Goal: Ask a question

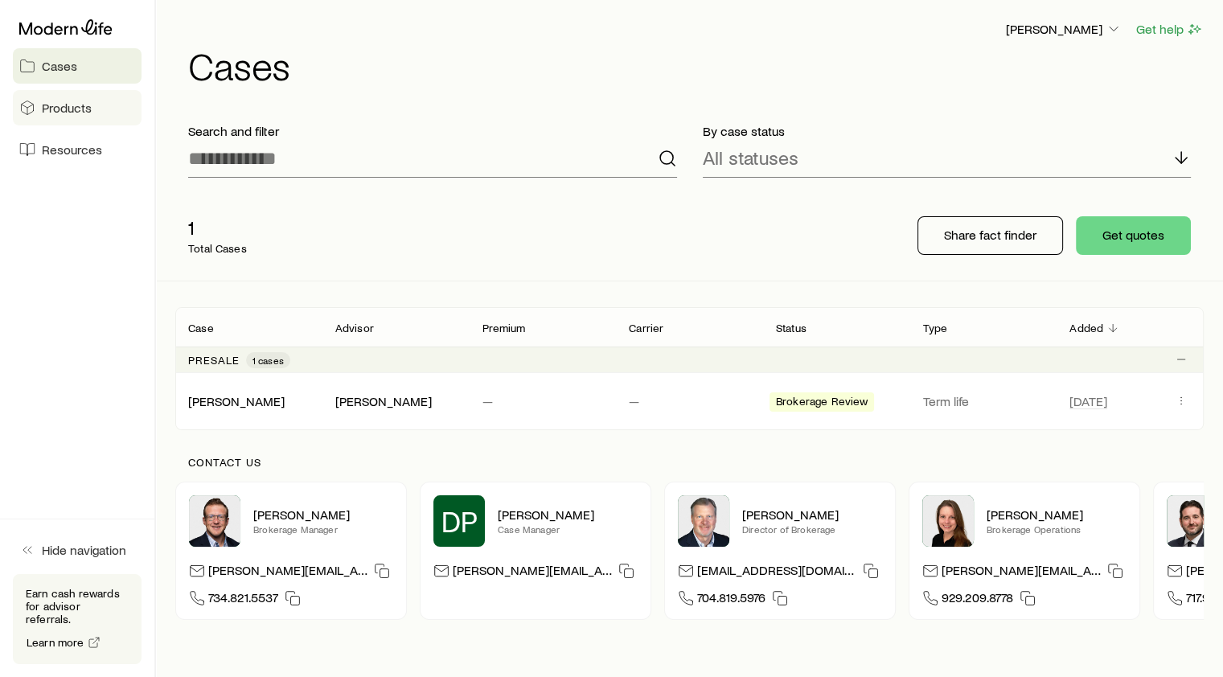
click at [76, 109] on span "Products" at bounding box center [67, 108] width 50 height 16
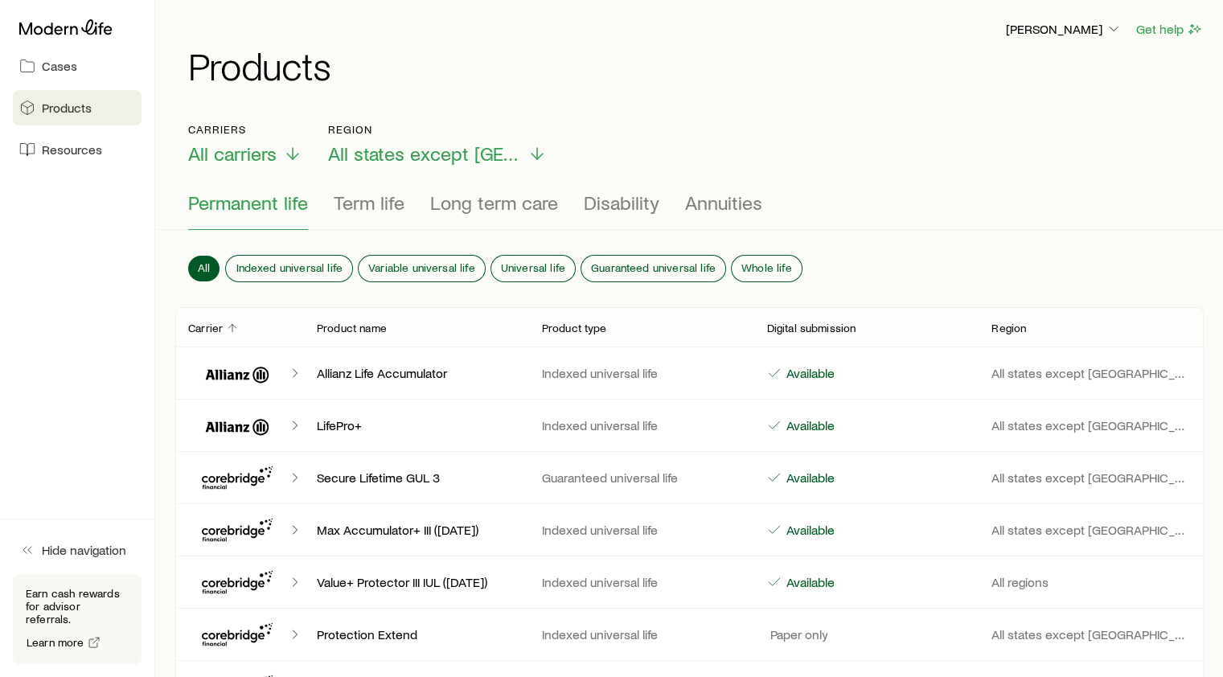
click at [257, 201] on span "Permanent life" at bounding box center [248, 202] width 120 height 23
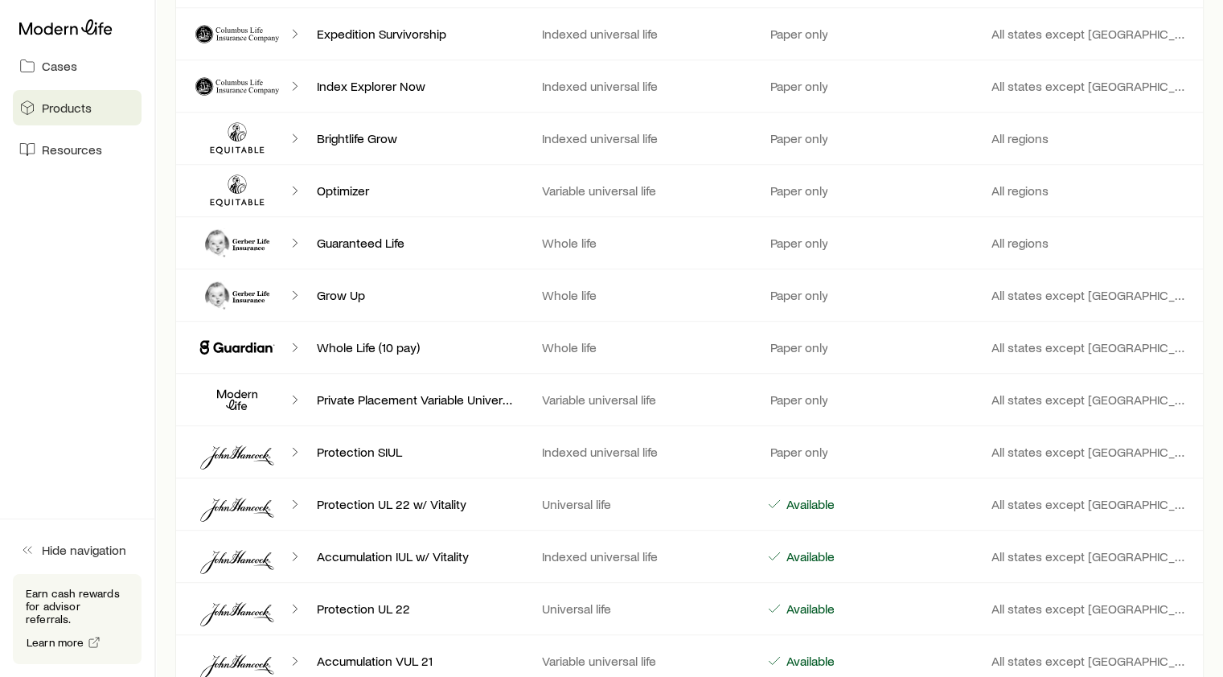
scroll to position [1350, 0]
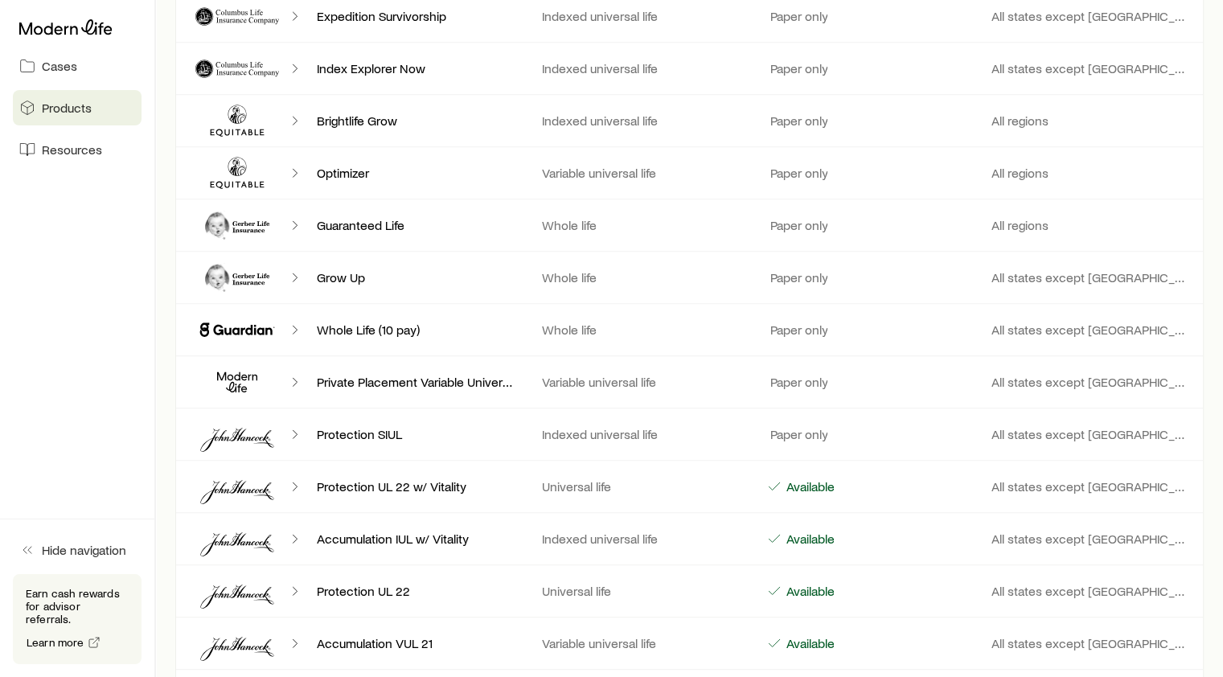
click at [236, 375] on icon "Client cases" at bounding box center [237, 382] width 96 height 39
drag, startPoint x: 235, startPoint y: 375, endPoint x: 294, endPoint y: 376, distance: 58.7
click at [294, 376] on icon "Client cases" at bounding box center [295, 382] width 16 height 16
click at [365, 386] on div "Private Placement Variable Universal Life Variable universal life Paper only Al…" at bounding box center [689, 381] width 1029 height 51
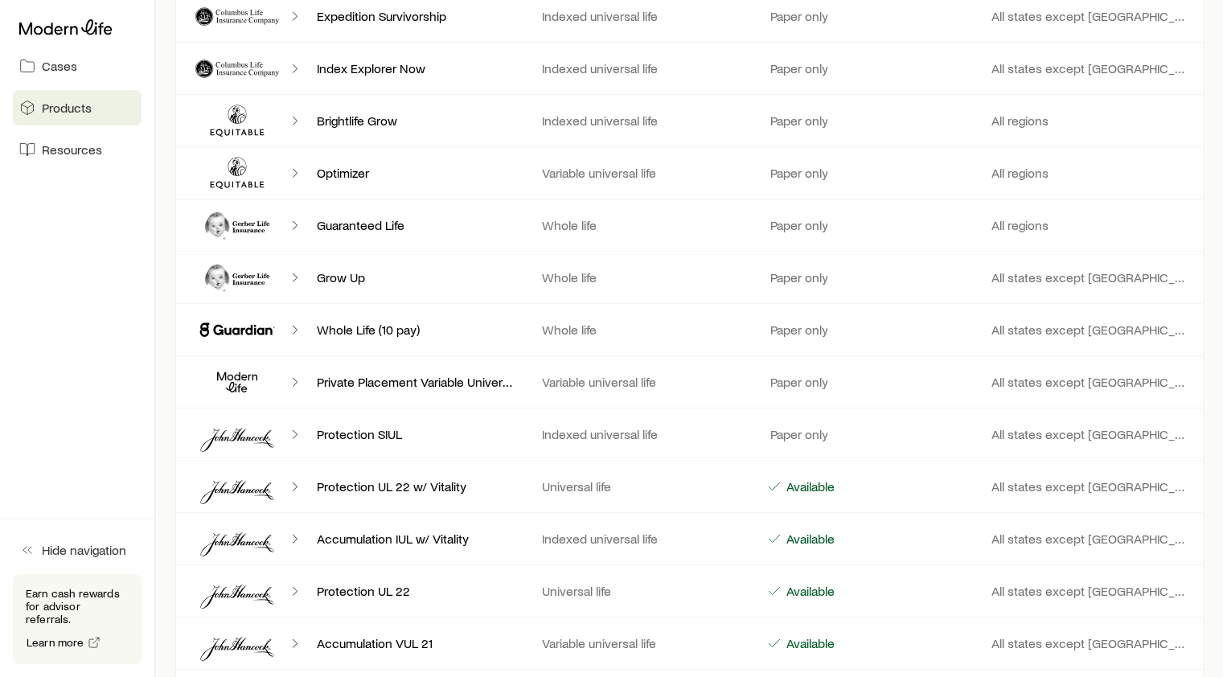
click at [574, 374] on p "Variable universal life" at bounding box center [641, 382] width 199 height 16
click at [460, 374] on p "Private Placement Variable Universal Life" at bounding box center [416, 382] width 199 height 16
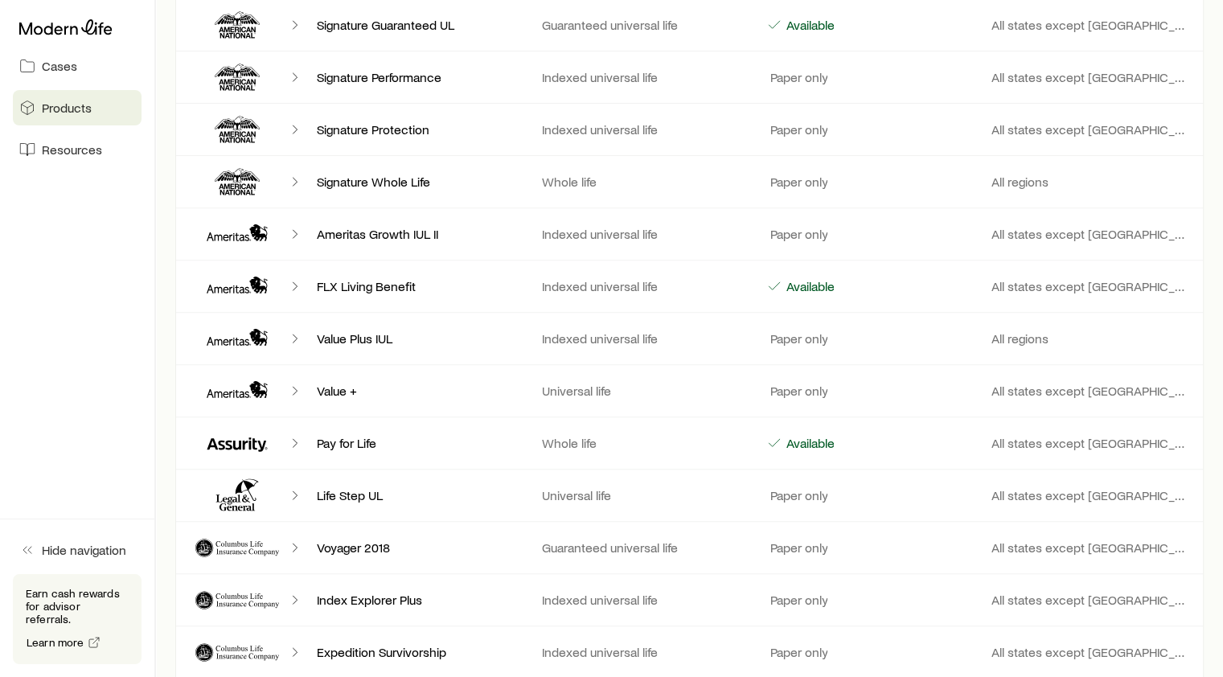
scroll to position [0, 0]
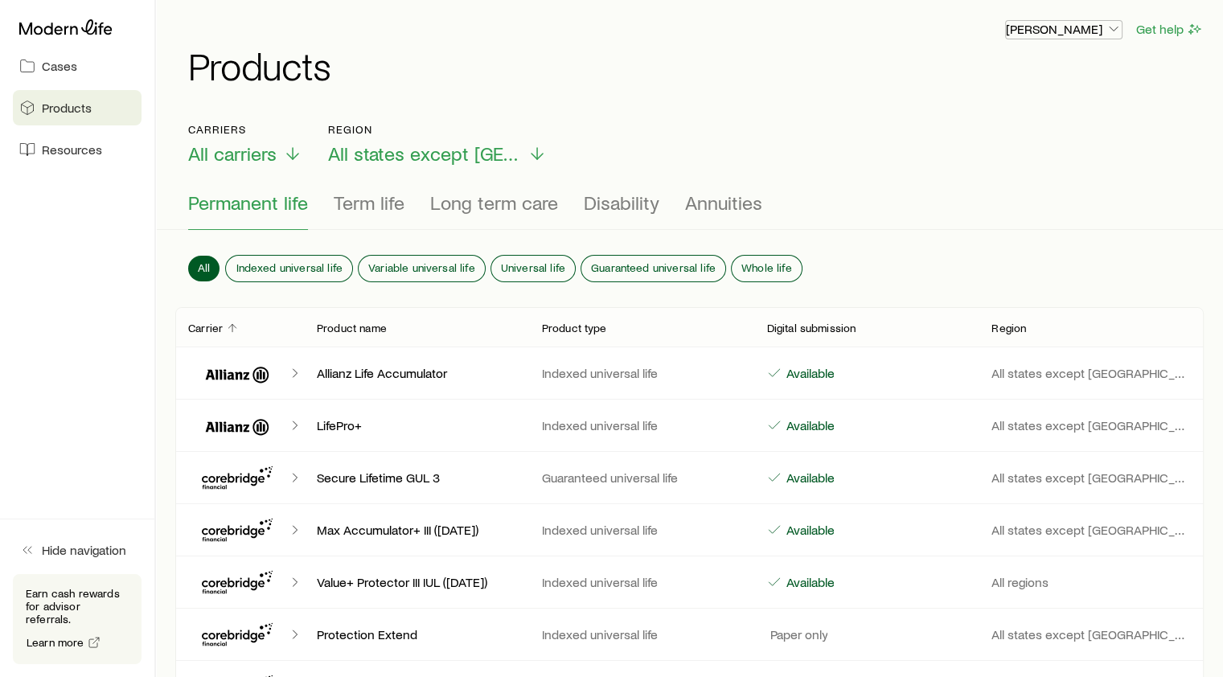
click at [1111, 27] on polyline "button" at bounding box center [1114, 29] width 8 height 4
click at [823, 43] on header "[PERSON_NAME] Get help Products" at bounding box center [689, 51] width 1029 height 65
click at [57, 152] on span "Resources" at bounding box center [72, 150] width 60 height 16
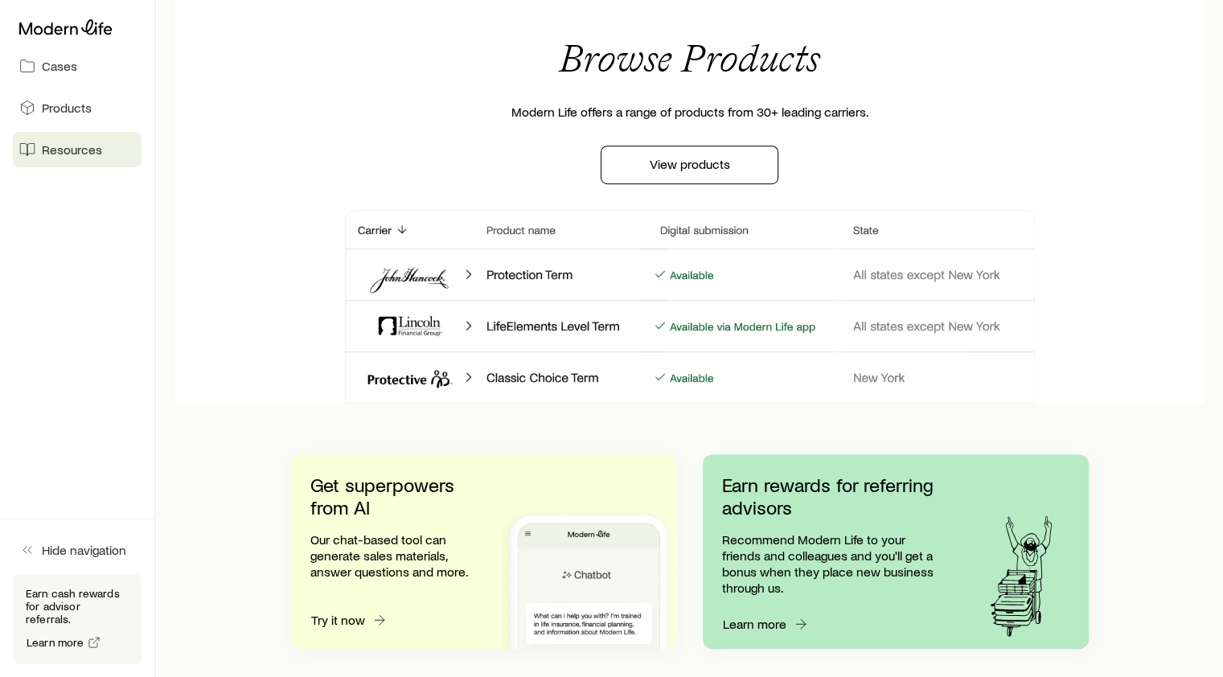
scroll to position [1329, 0]
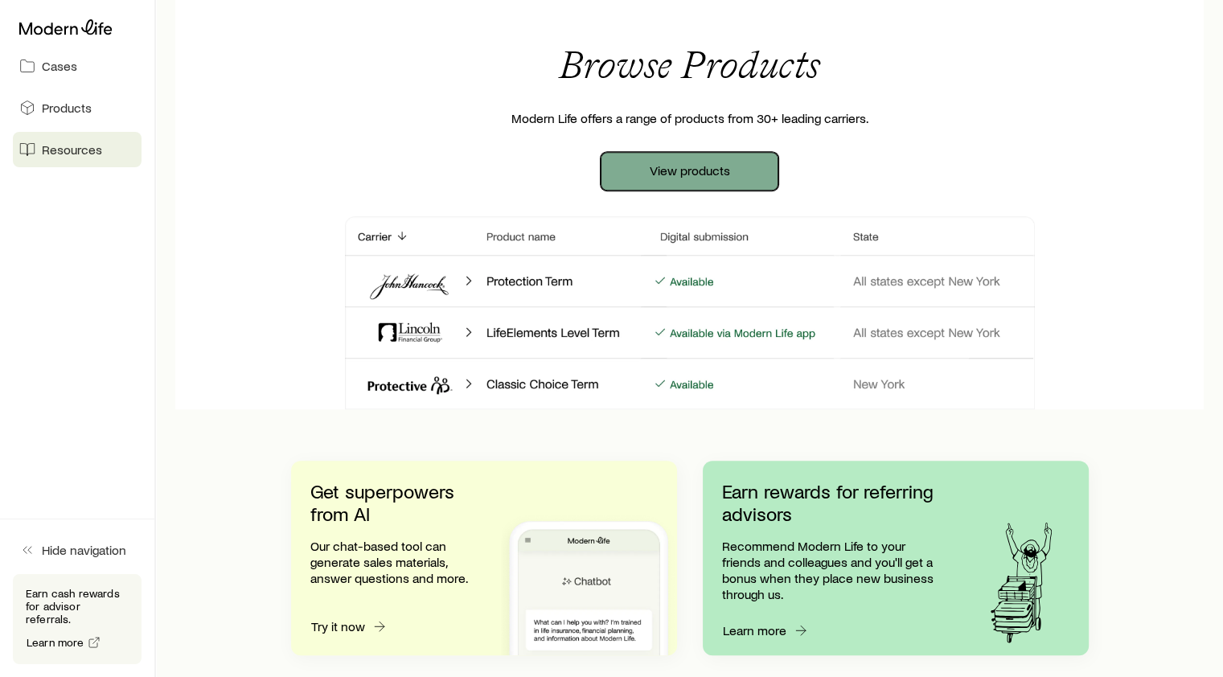
click at [716, 189] on link "View products" at bounding box center [690, 171] width 178 height 39
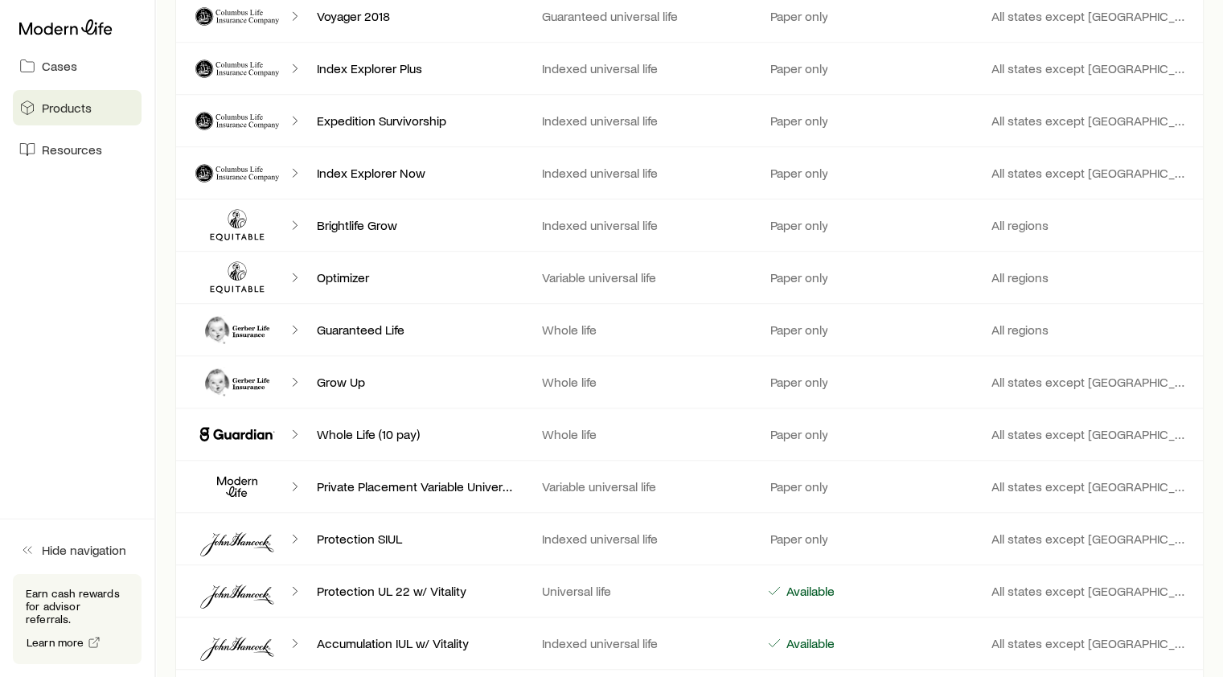
scroll to position [1254, 0]
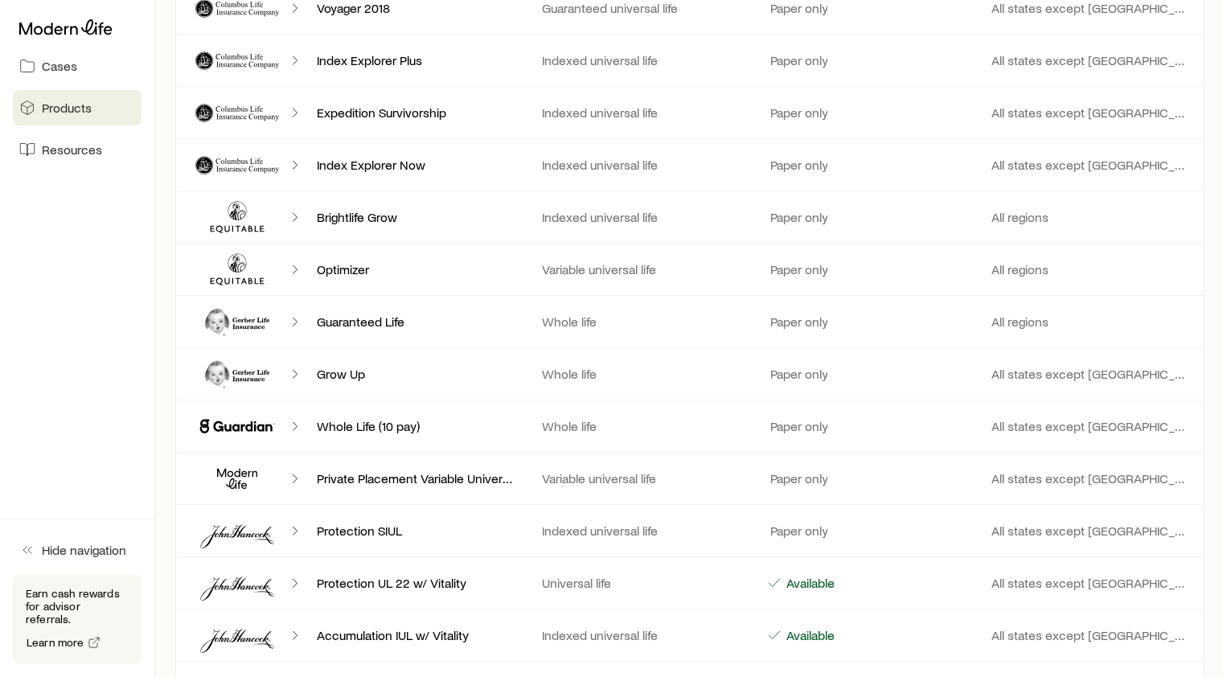
click at [610, 358] on div "Grow Up Whole life Paper only All states except [GEOGRAPHIC_DATA]" at bounding box center [689, 373] width 1029 height 51
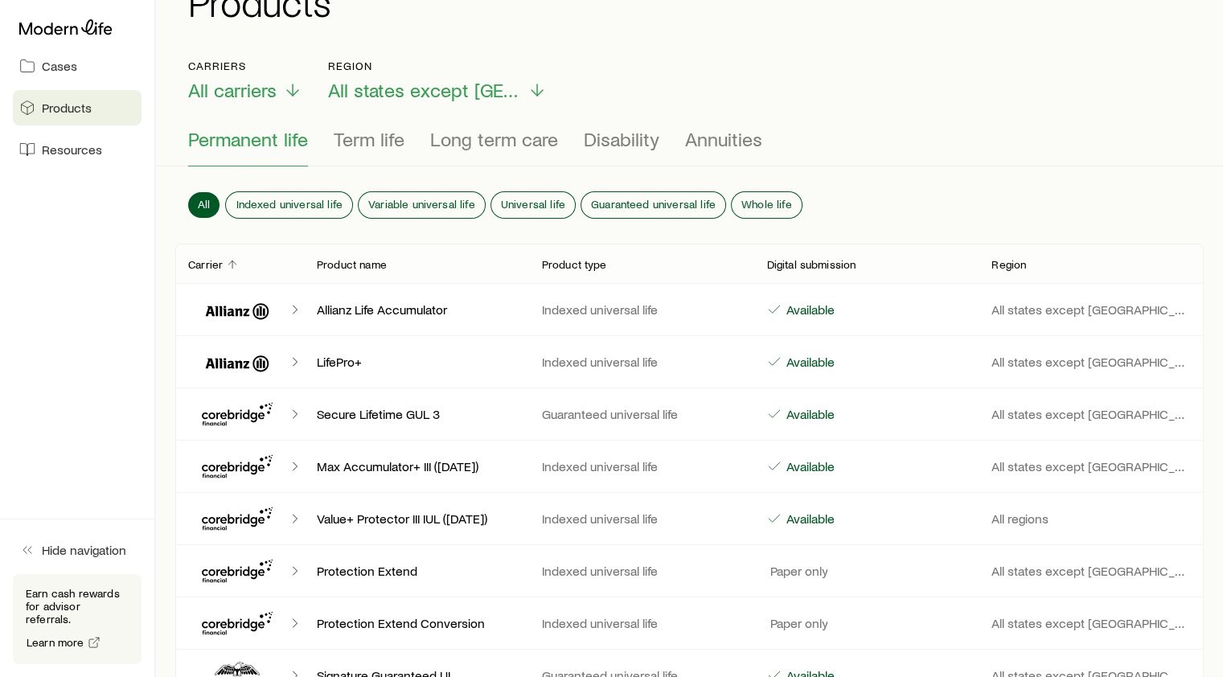
scroll to position [0, 0]
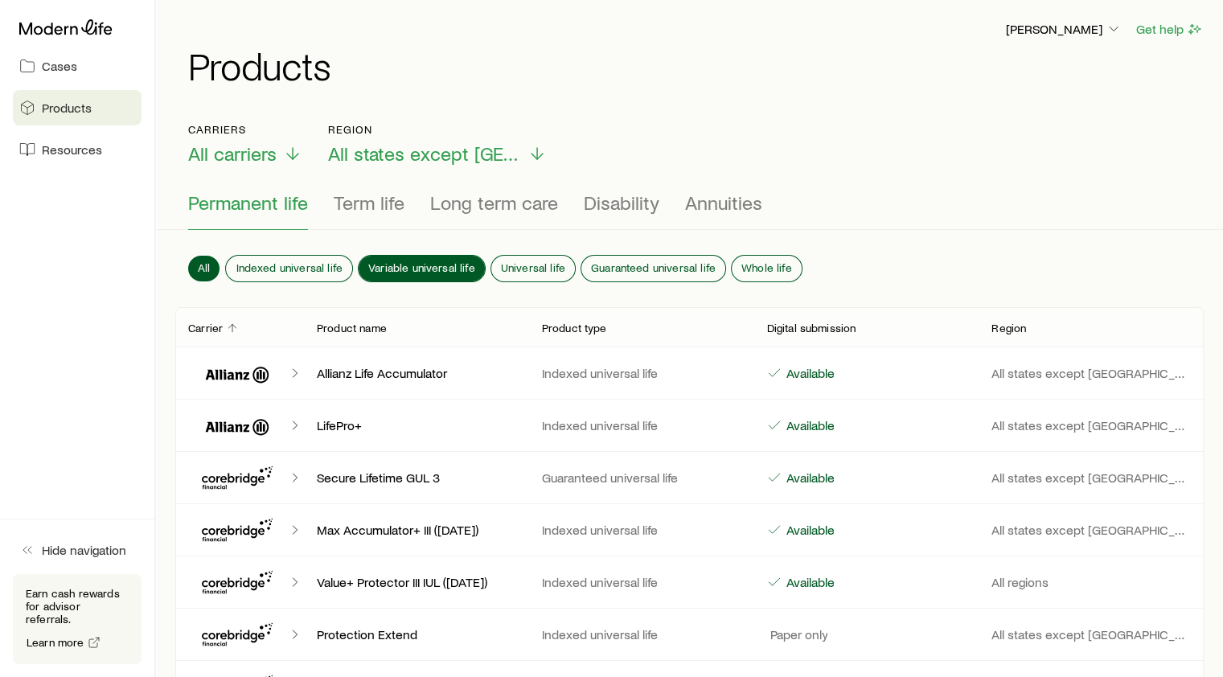
click at [441, 261] on span "Variable universal life" at bounding box center [421, 267] width 107 height 13
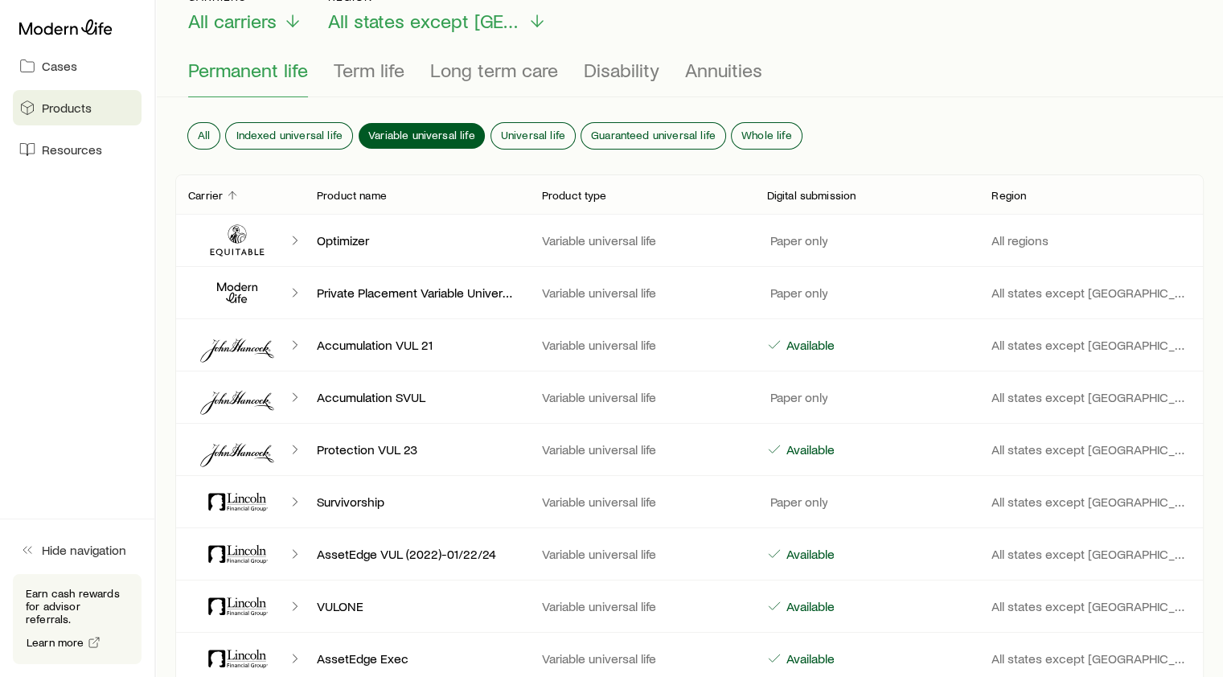
scroll to position [129, 0]
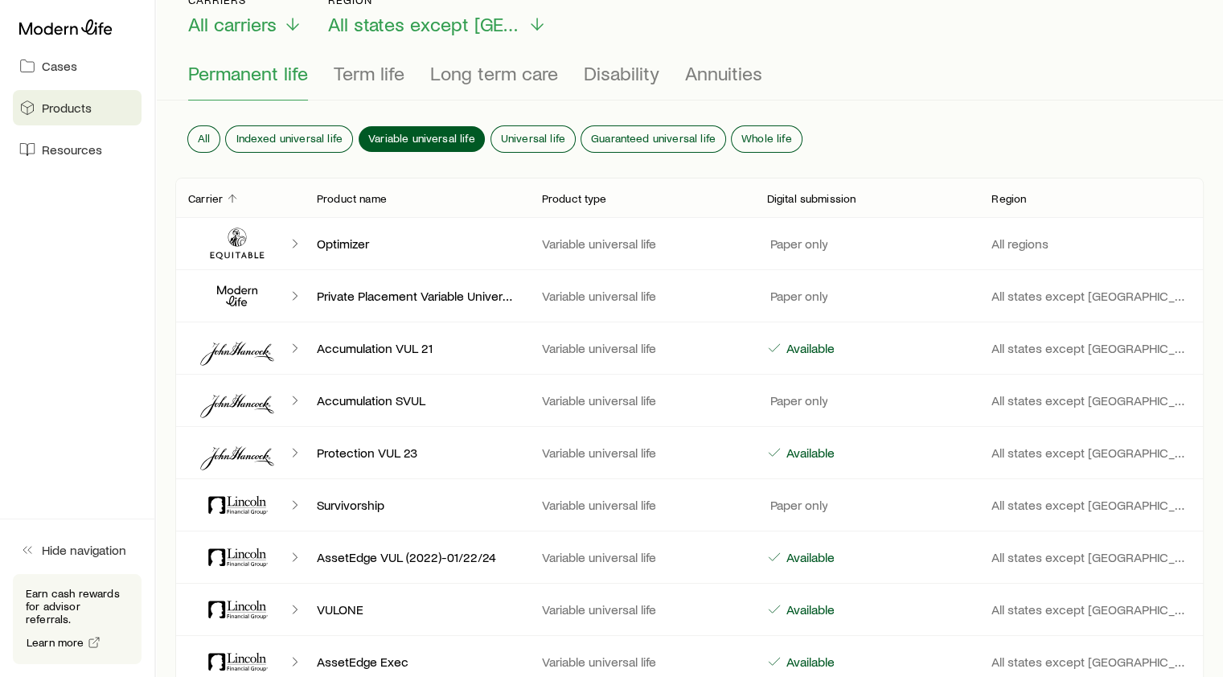
click at [297, 295] on icon "Client cases" at bounding box center [295, 296] width 16 height 16
click at [243, 294] on icon "Client cases" at bounding box center [237, 296] width 96 height 39
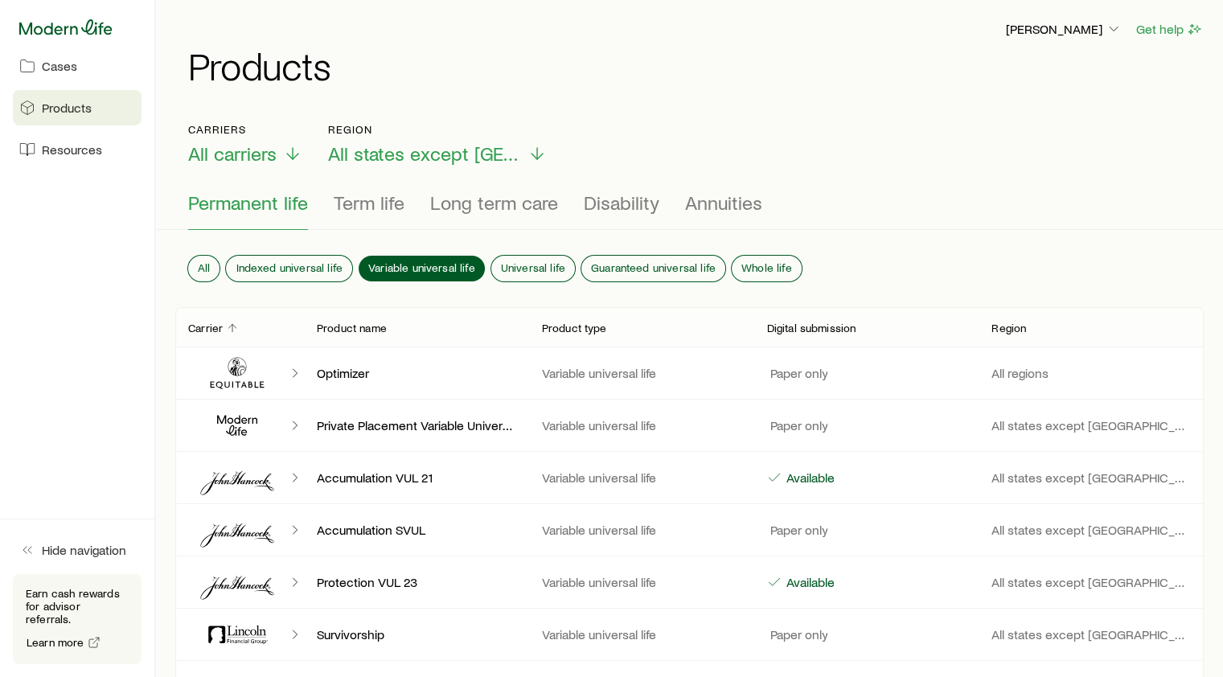
click at [52, 31] on icon at bounding box center [65, 26] width 93 height 15
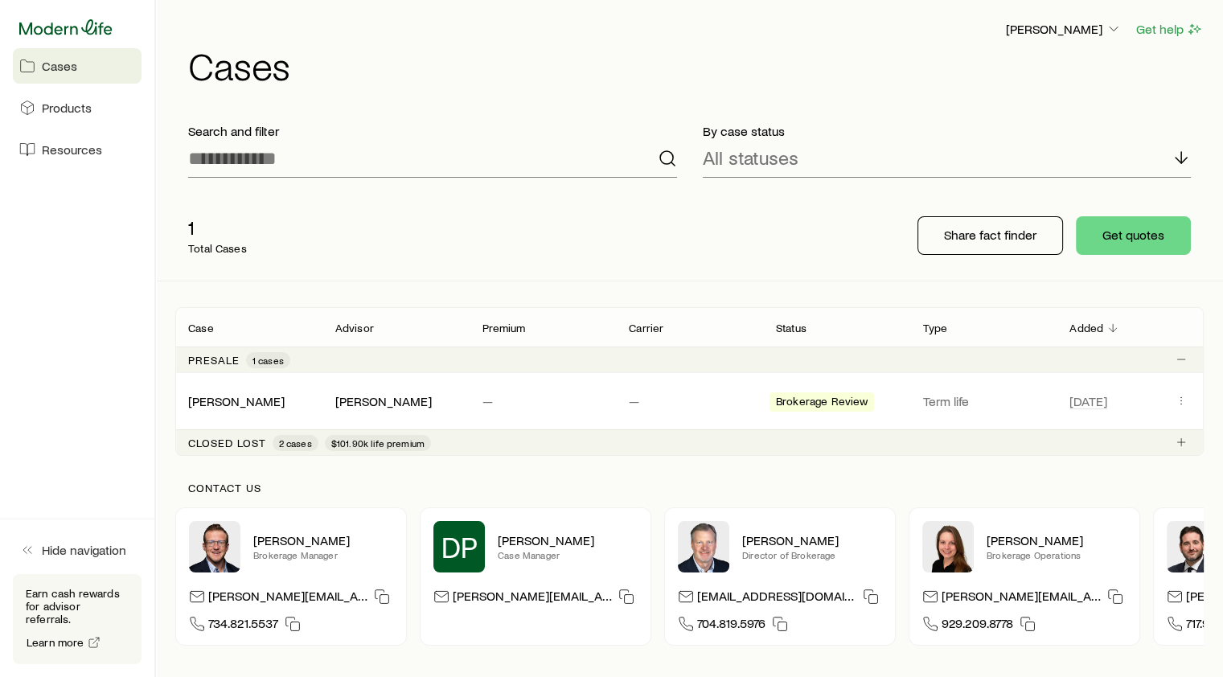
click at [76, 27] on icon at bounding box center [65, 27] width 93 height 16
click at [1172, 28] on button "Get help" at bounding box center [1169, 29] width 68 height 18
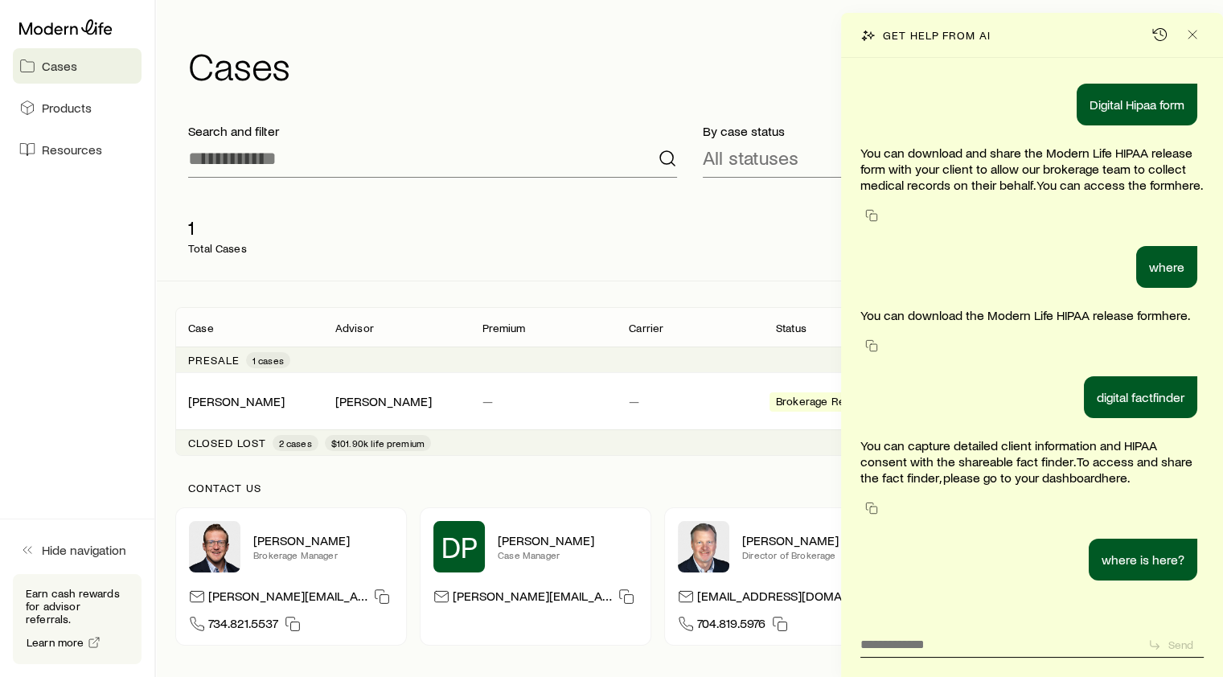
scroll to position [110, 0]
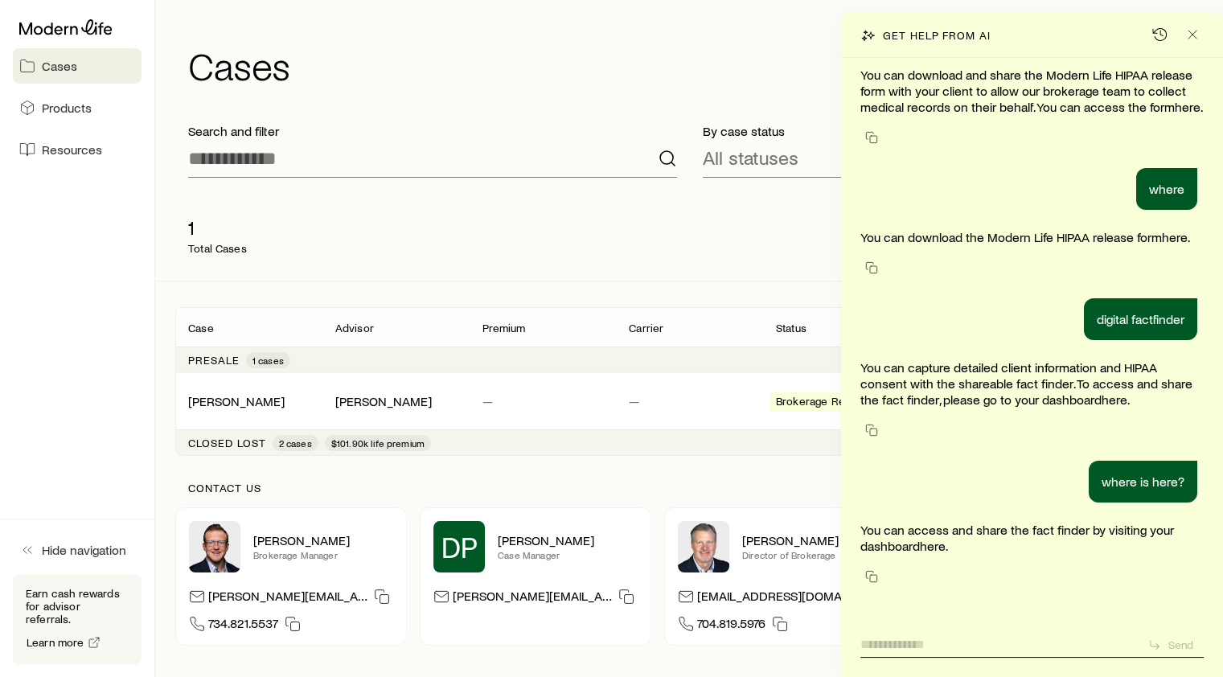
click at [945, 637] on textarea at bounding box center [997, 639] width 275 height 25
type textarea "**********"
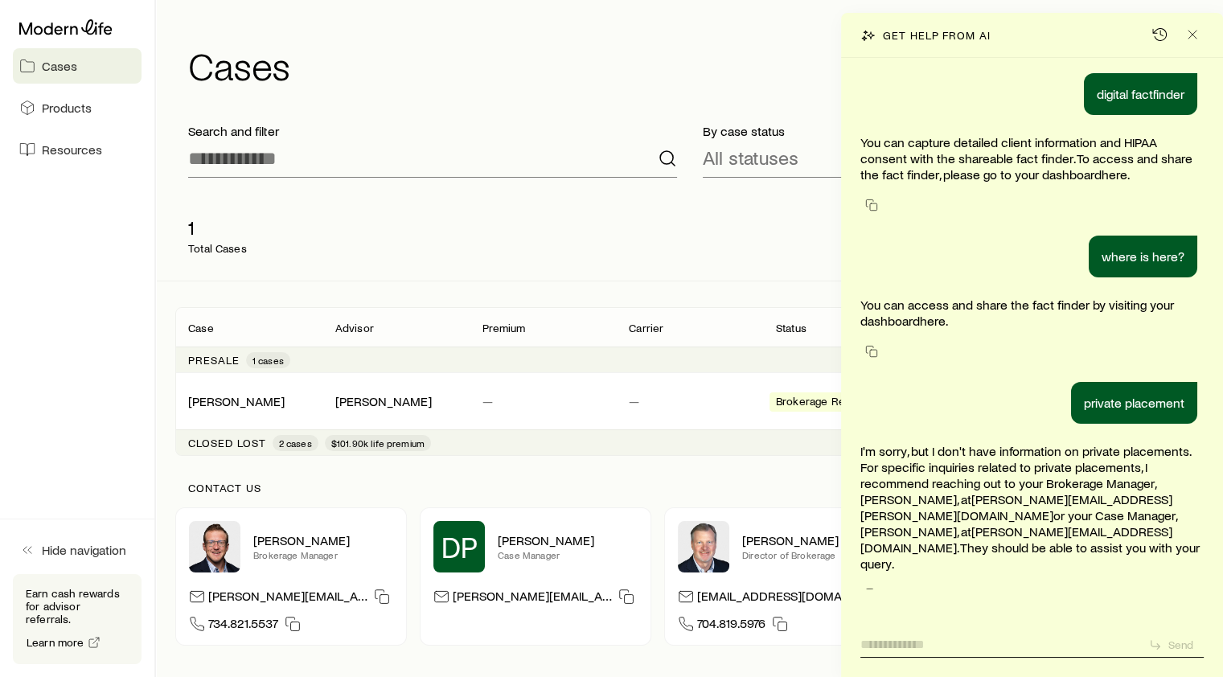
scroll to position [337, 0]
